Goal: Task Accomplishment & Management: Understand process/instructions

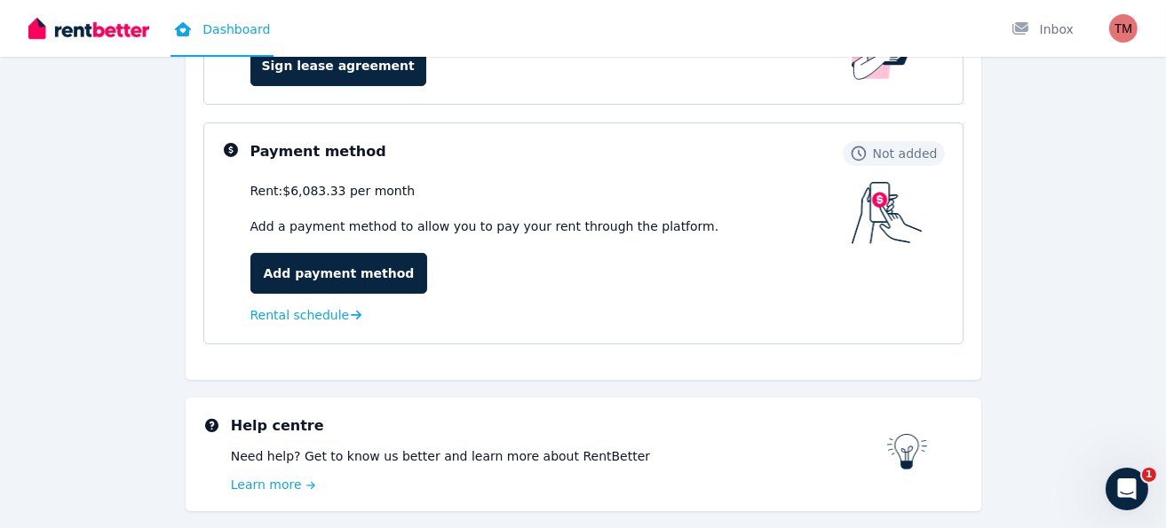
scroll to position [266, 0]
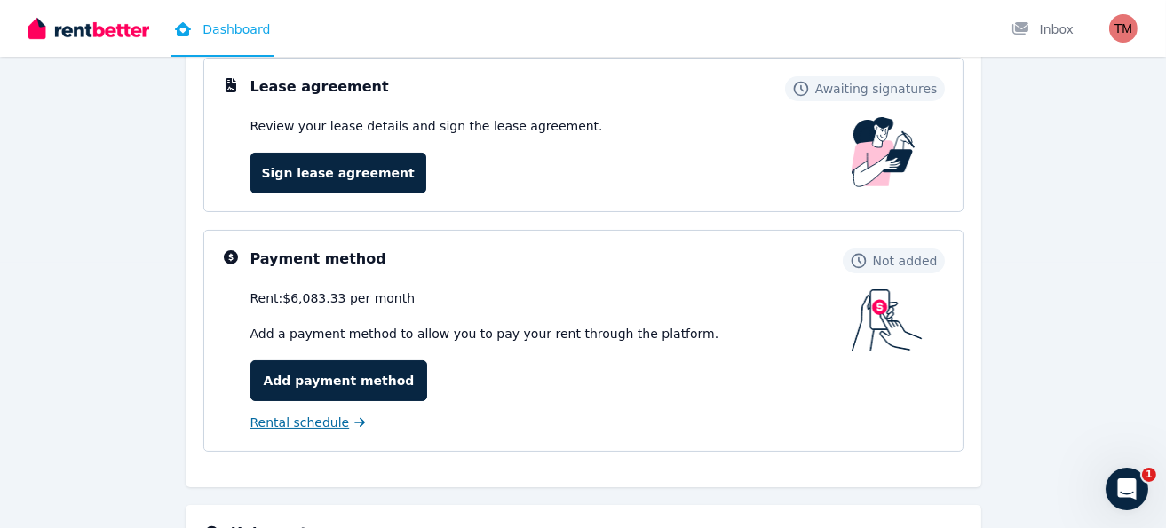
click at [337, 422] on link "Rental schedule" at bounding box center [307, 423] width 115 height 18
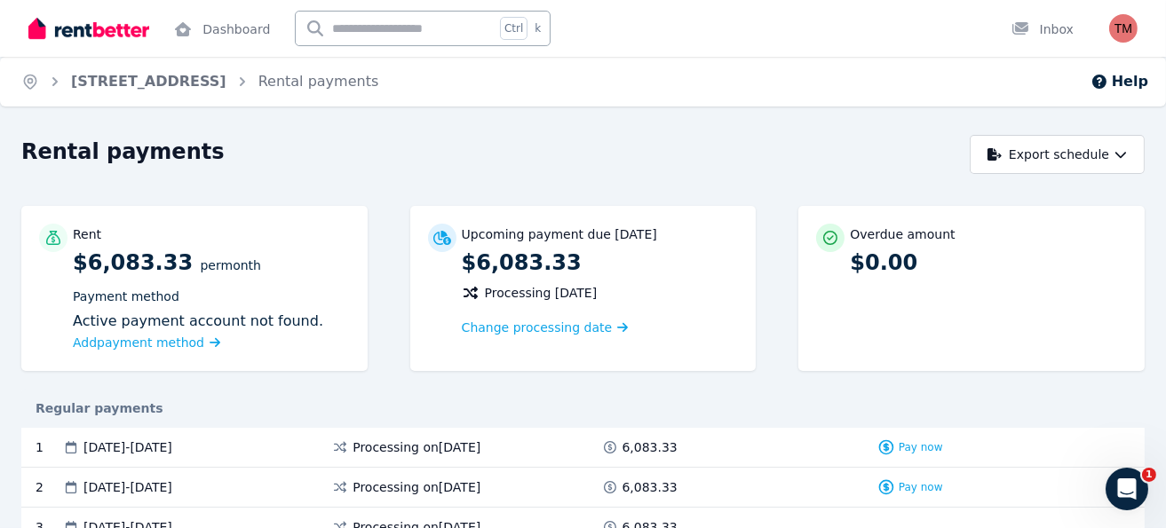
click at [163, 91] on span "[STREET_ADDRESS]" at bounding box center [148, 81] width 155 height 21
click at [163, 87] on link "[STREET_ADDRESS]" at bounding box center [148, 81] width 155 height 17
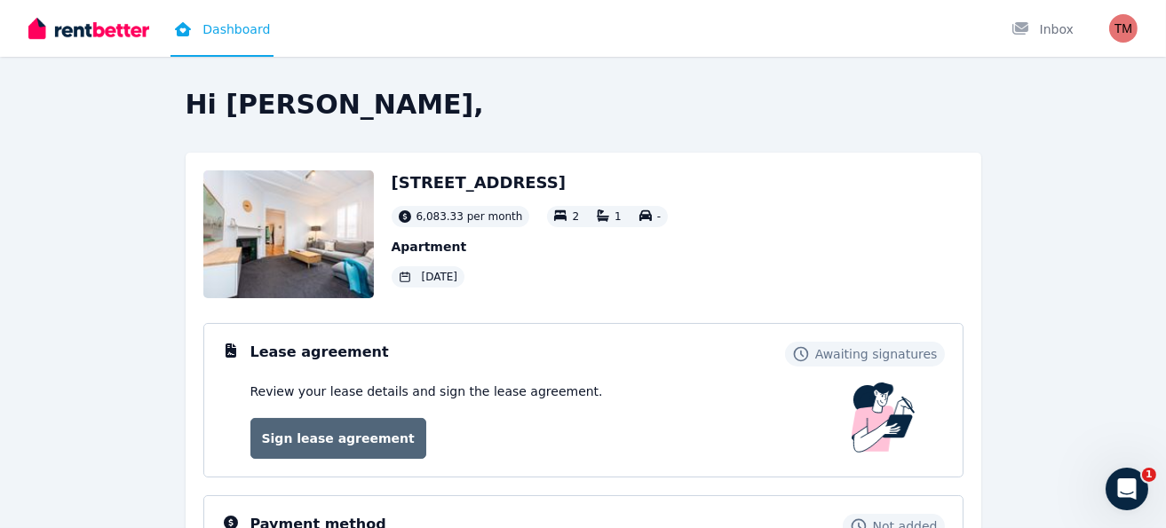
click at [308, 441] on link "Sign lease agreement" at bounding box center [338, 438] width 176 height 41
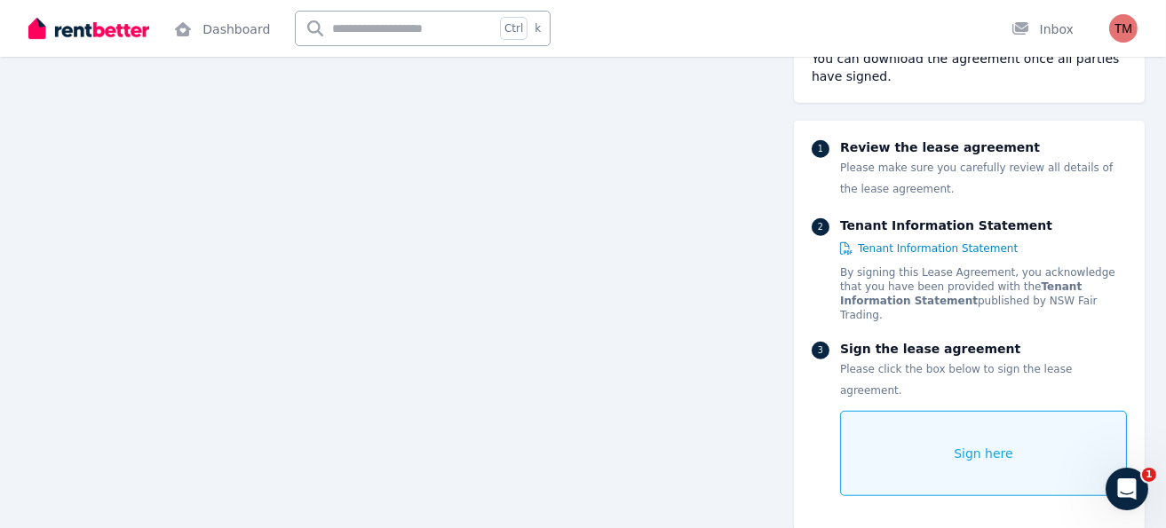
scroll to position [2220, 0]
